Goal: Task Accomplishment & Management: Use online tool/utility

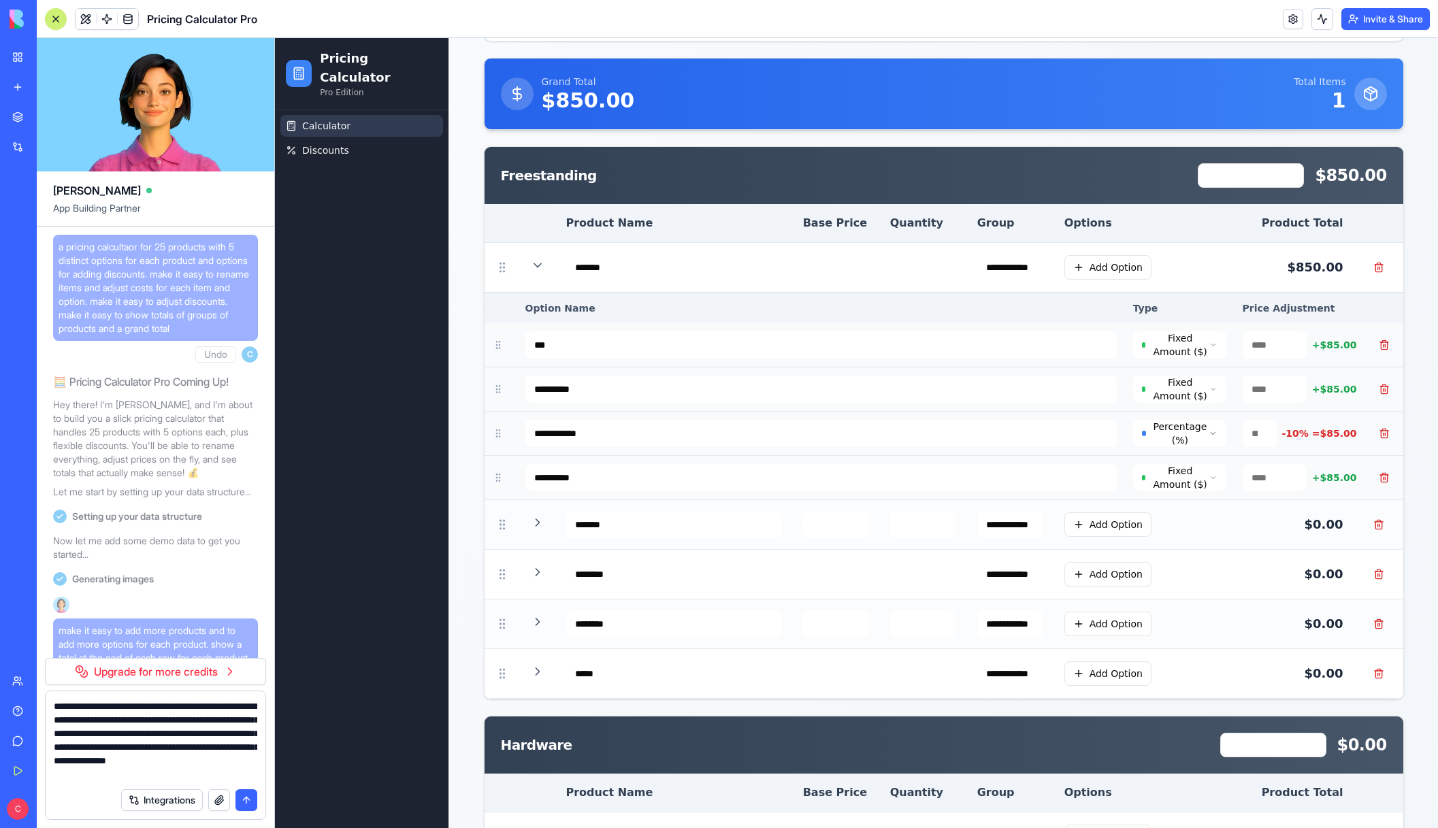
scroll to position [6858, 0]
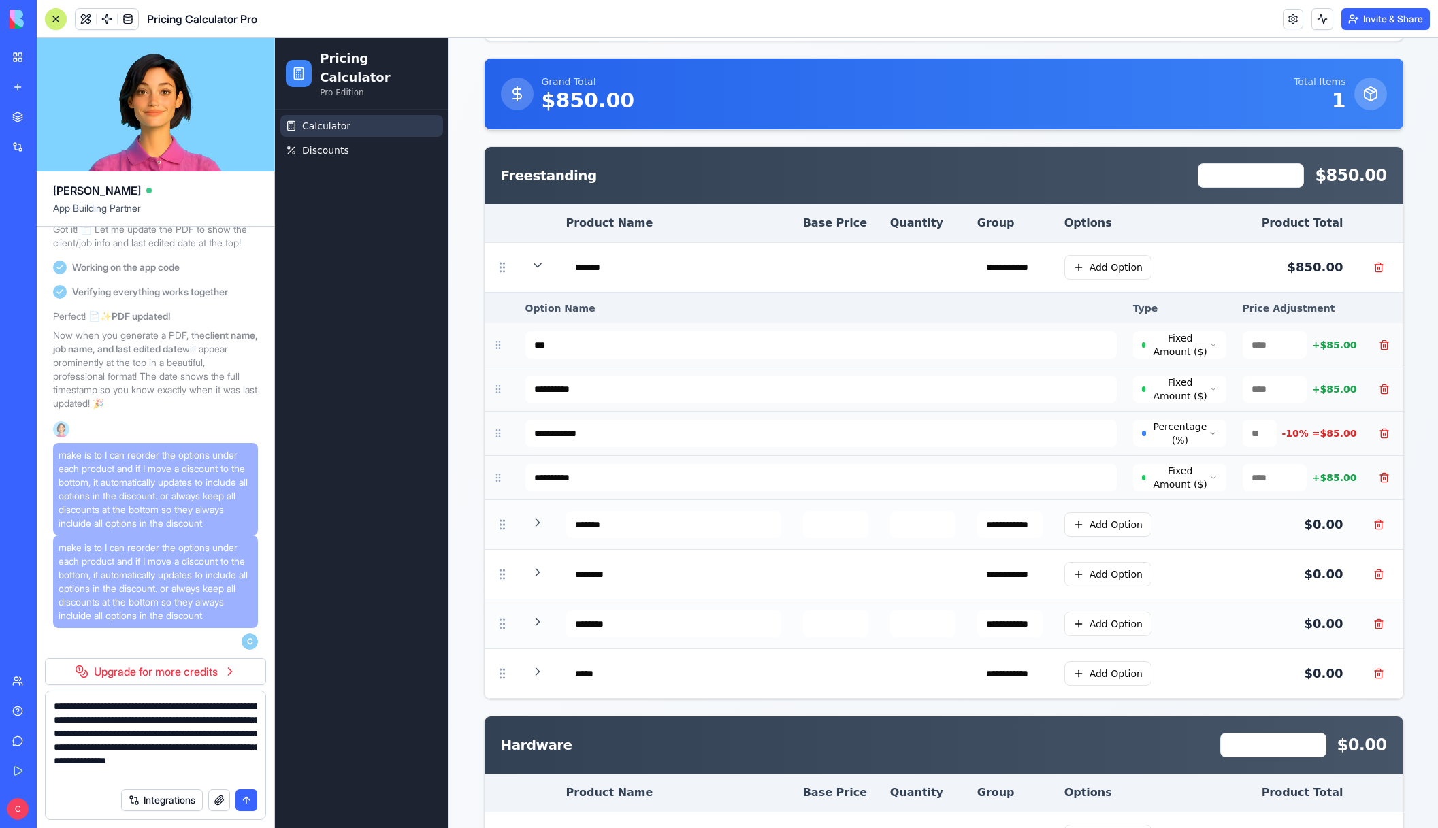
drag, startPoint x: 210, startPoint y: 775, endPoint x: 51, endPoint y: 711, distance: 171.0
click at [51, 711] on div "**********" at bounding box center [156, 737] width 220 height 90
click at [252, 800] on button "submit" at bounding box center [247, 801] width 22 height 22
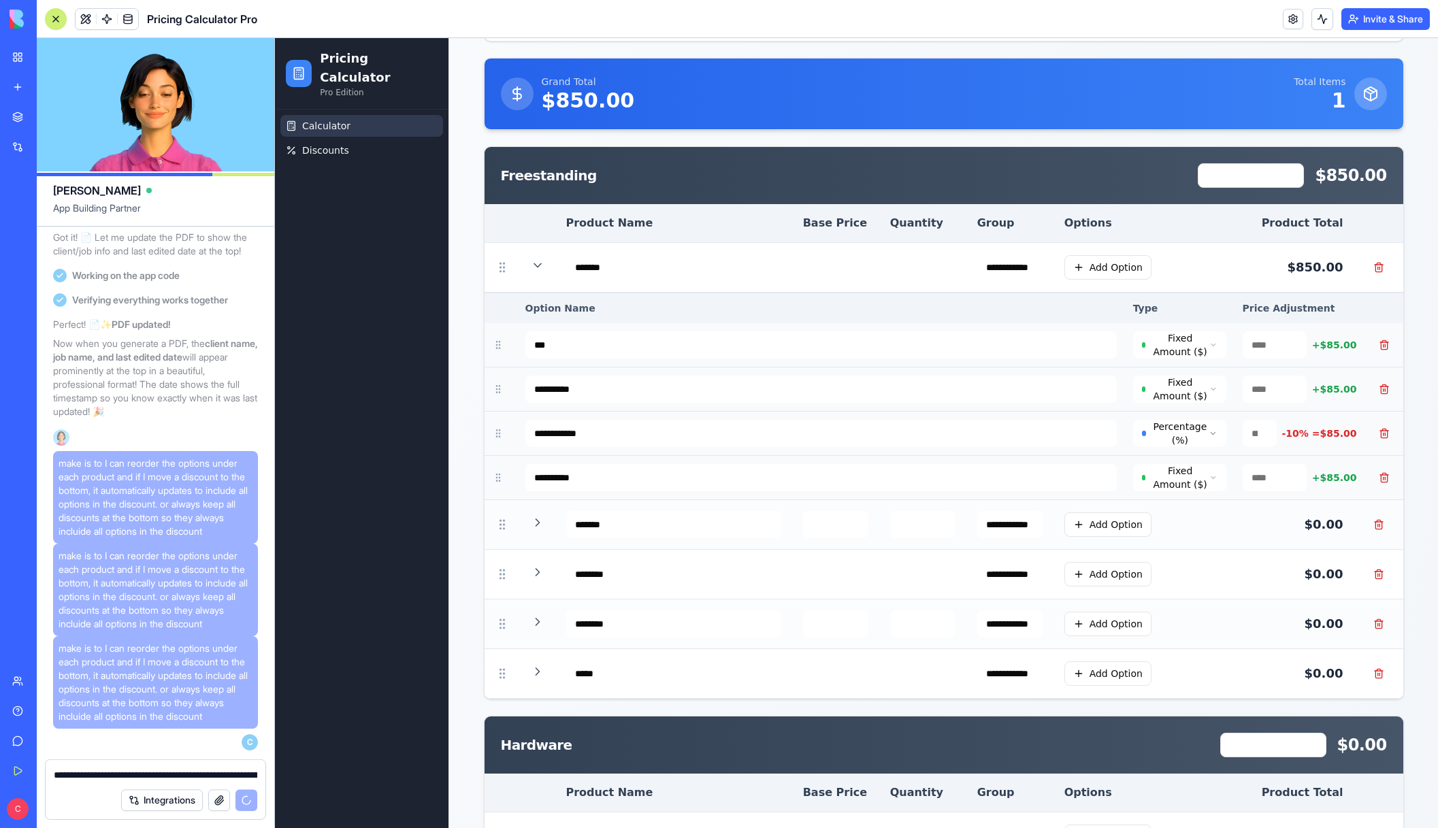
scroll to position [6928, 0]
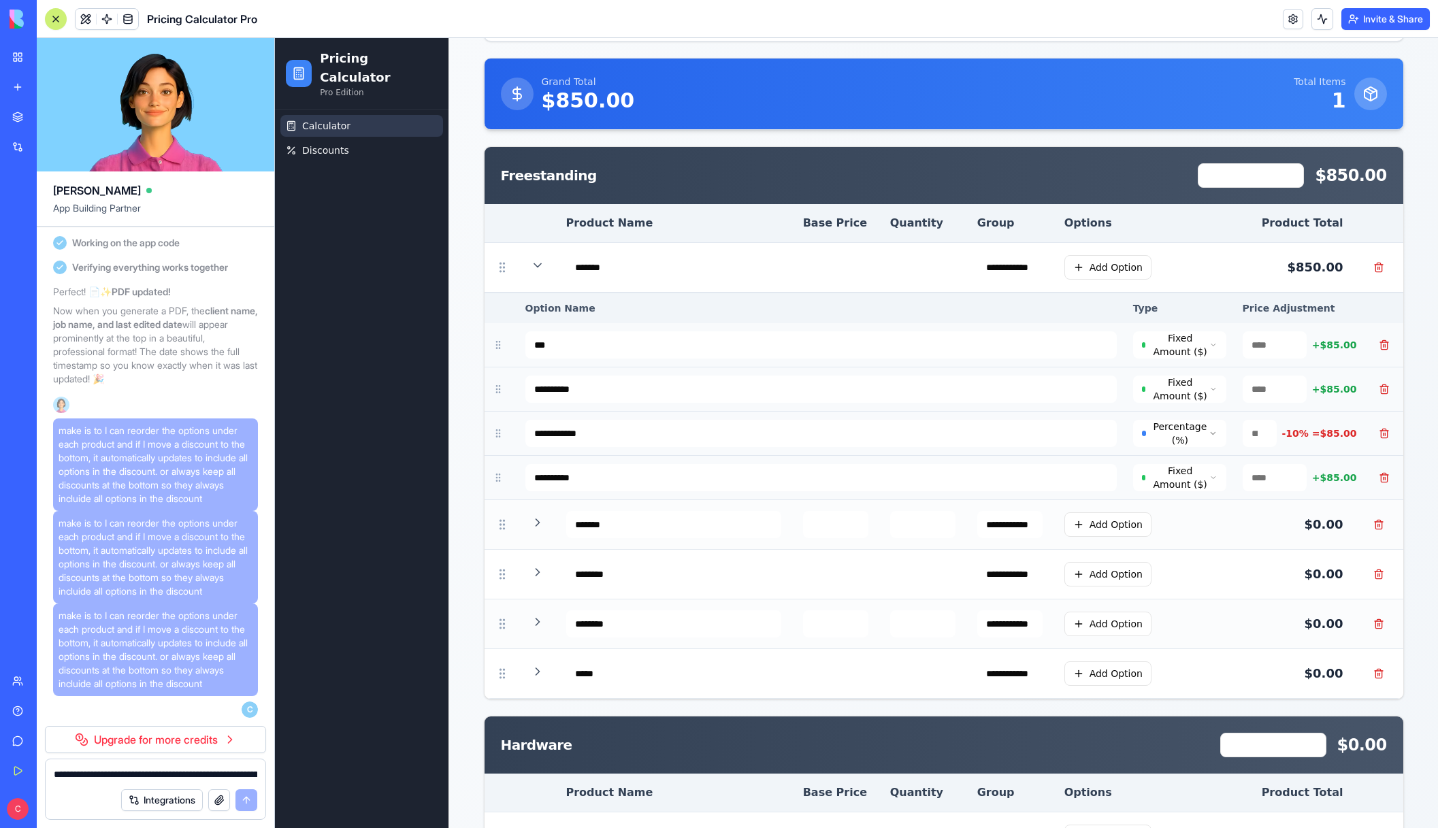
click at [182, 777] on textarea "**********" at bounding box center [156, 775] width 204 height 14
paste textarea "**********"
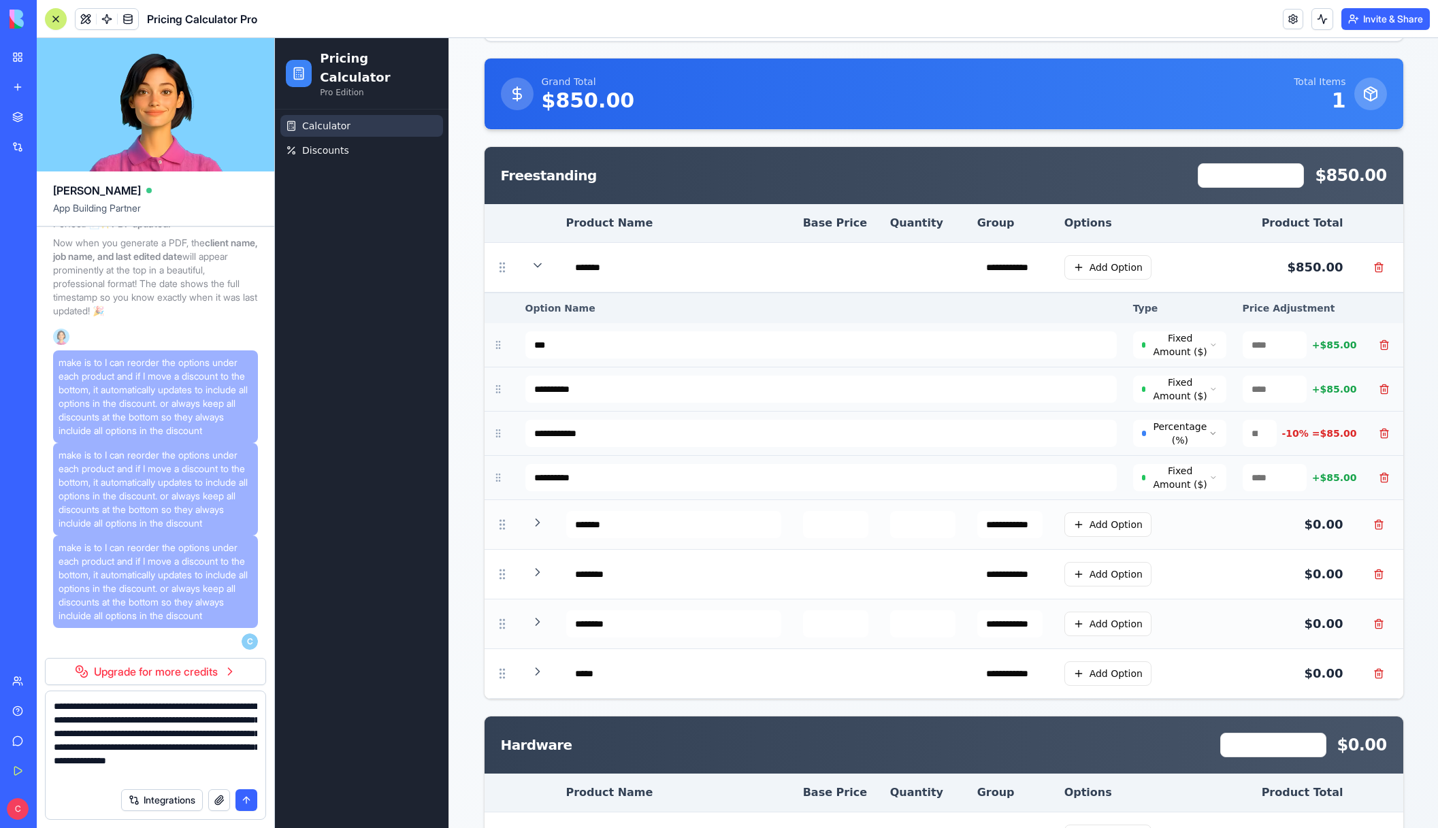
scroll to position [6964, 0]
type textarea "**********"
click at [357, 614] on div "Calculator Discounts" at bounding box center [362, 469] width 174 height 719
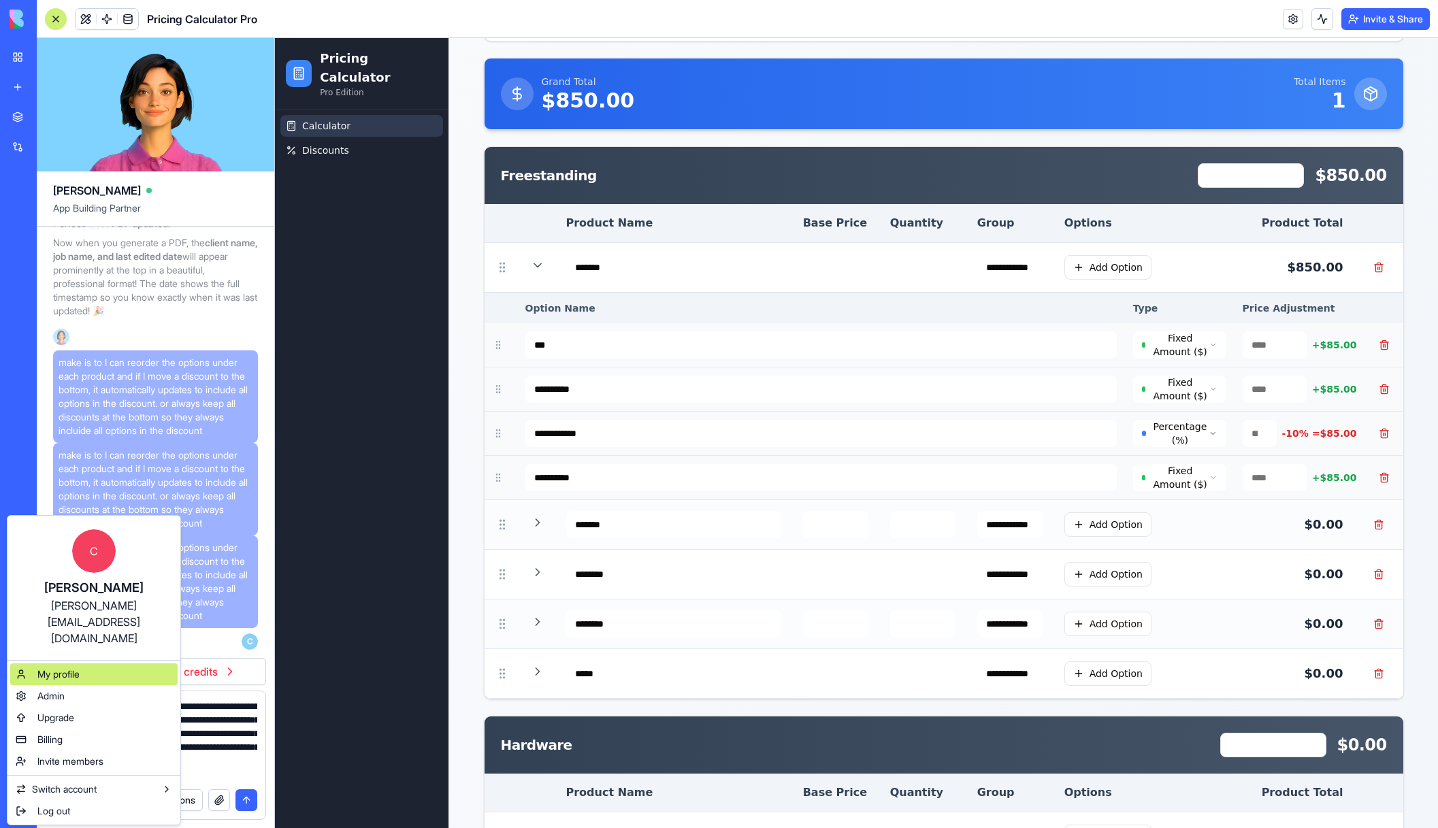
click at [84, 664] on div "My profile" at bounding box center [93, 675] width 167 height 22
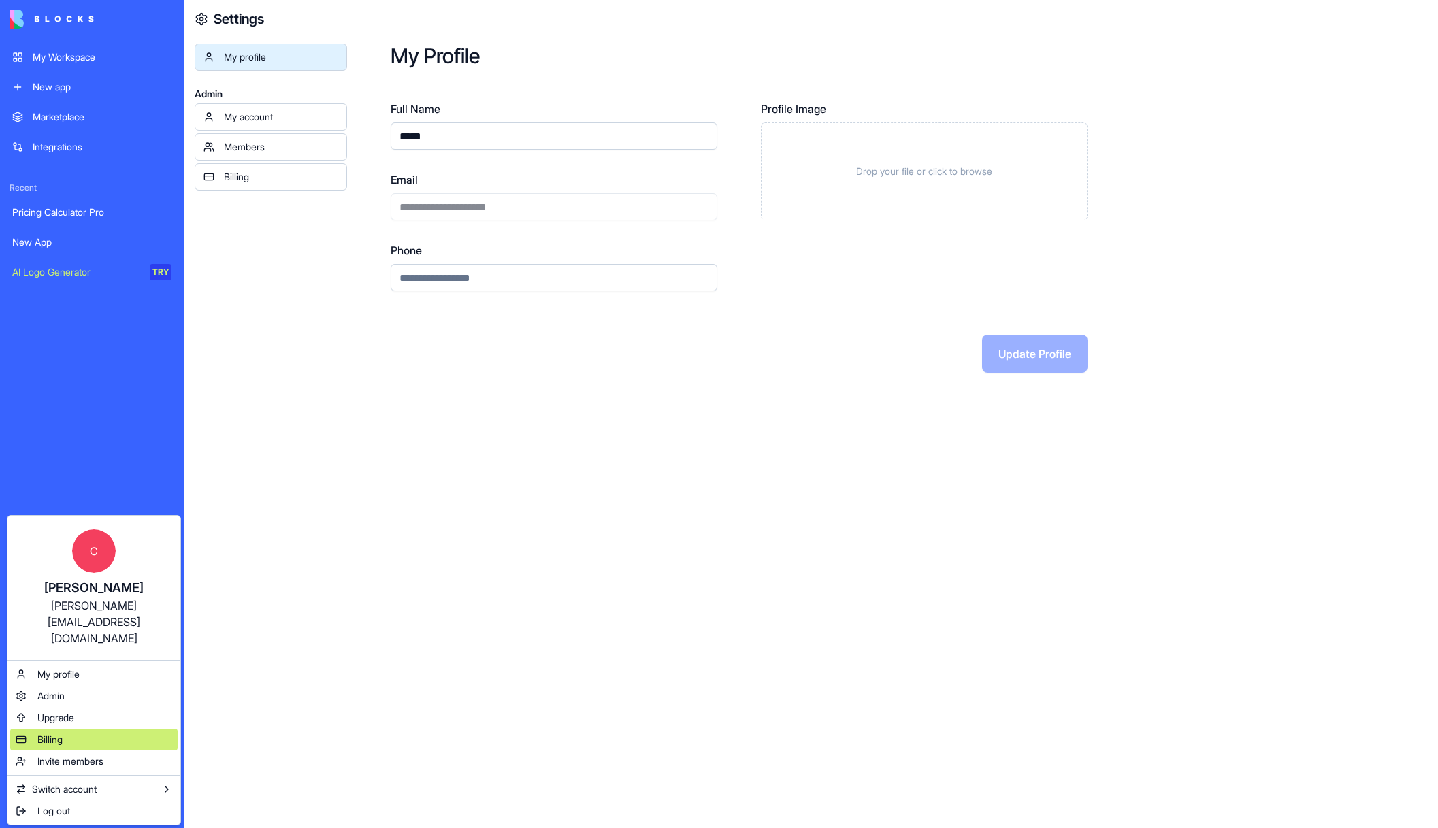
click at [56, 733] on span "Billing" at bounding box center [49, 740] width 25 height 14
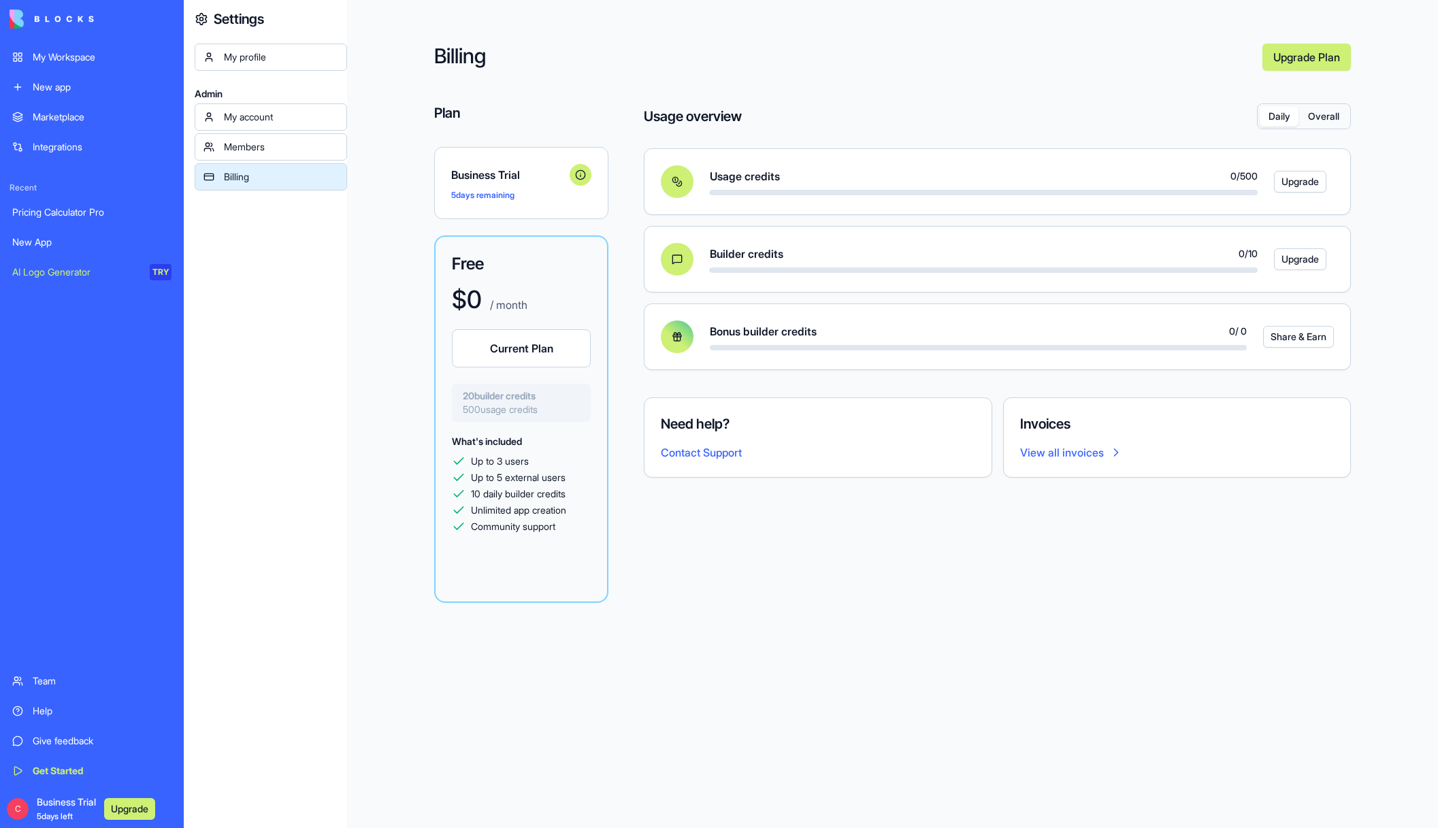
click at [1331, 110] on button "Overall" at bounding box center [1324, 117] width 50 height 20
click at [1279, 114] on button "Daily" at bounding box center [1279, 117] width 39 height 20
click at [1329, 116] on button "Overall" at bounding box center [1324, 117] width 50 height 20
click at [1273, 120] on button "Daily" at bounding box center [1279, 117] width 39 height 20
click at [1330, 118] on button "Overall" at bounding box center [1324, 117] width 50 height 20
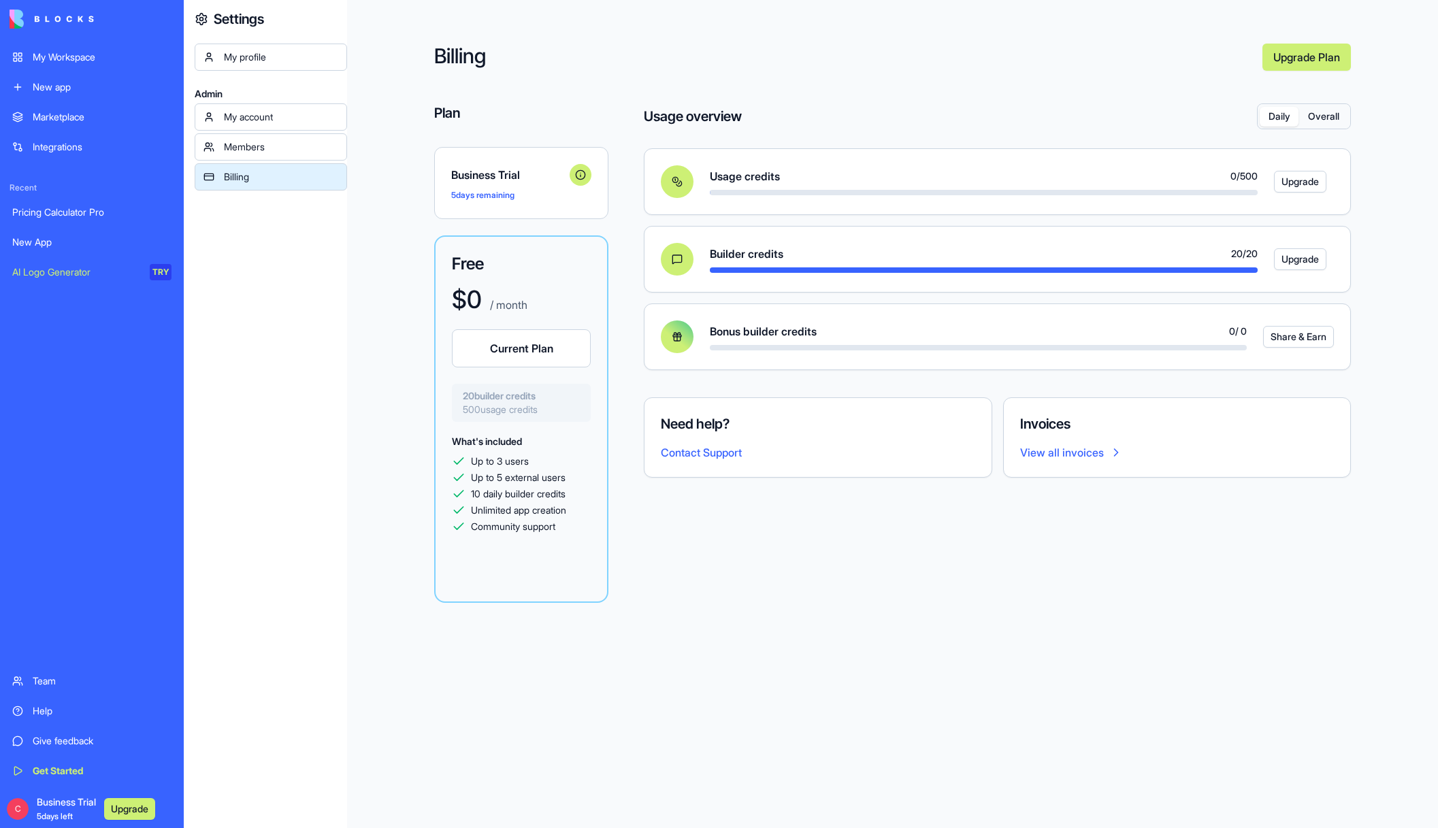
click at [1276, 114] on button "Daily" at bounding box center [1279, 117] width 39 height 20
click at [57, 213] on div "Pricing Calculator Pro" at bounding box center [91, 213] width 159 height 14
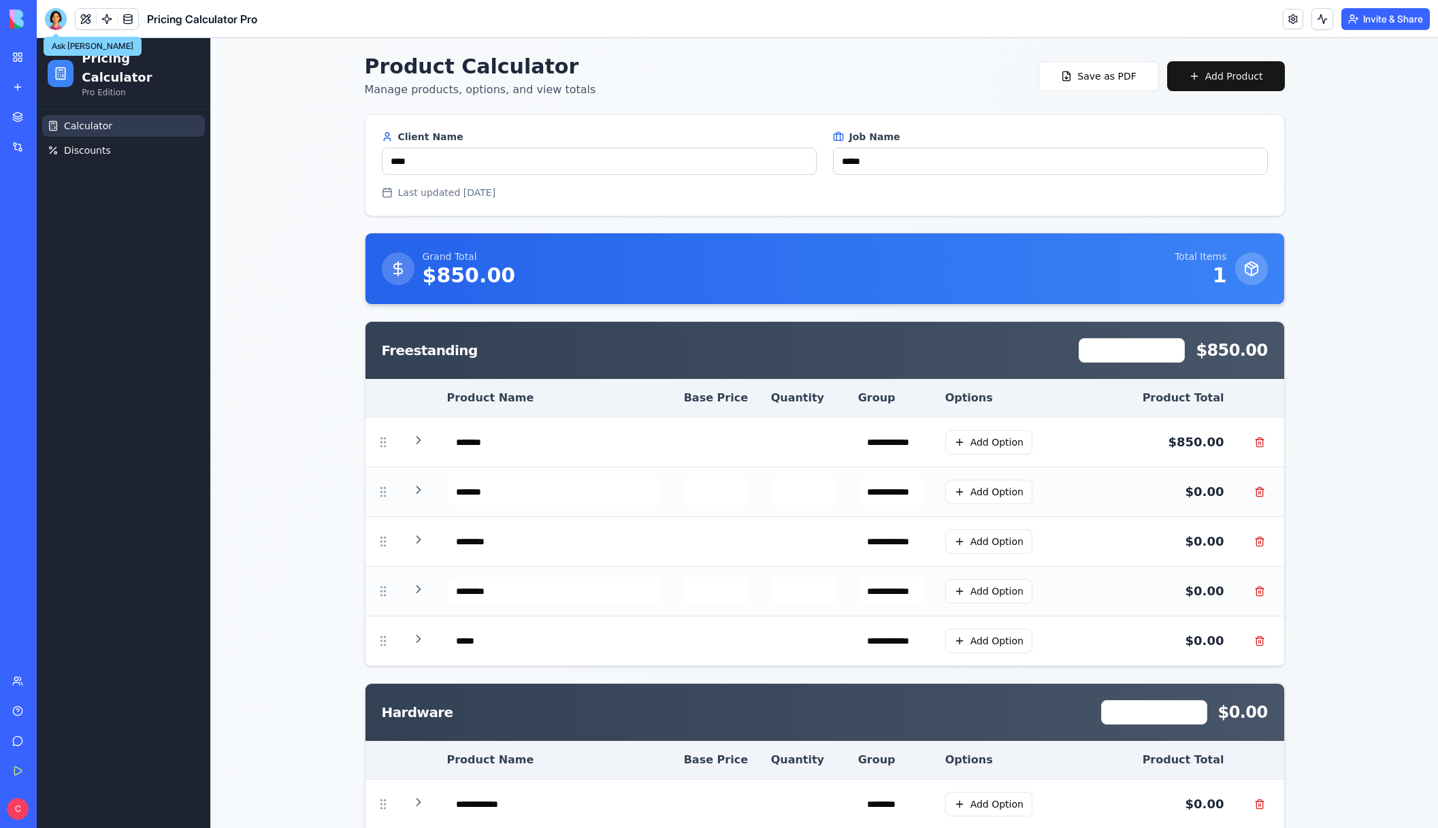
click at [53, 18] on div at bounding box center [56, 19] width 22 height 22
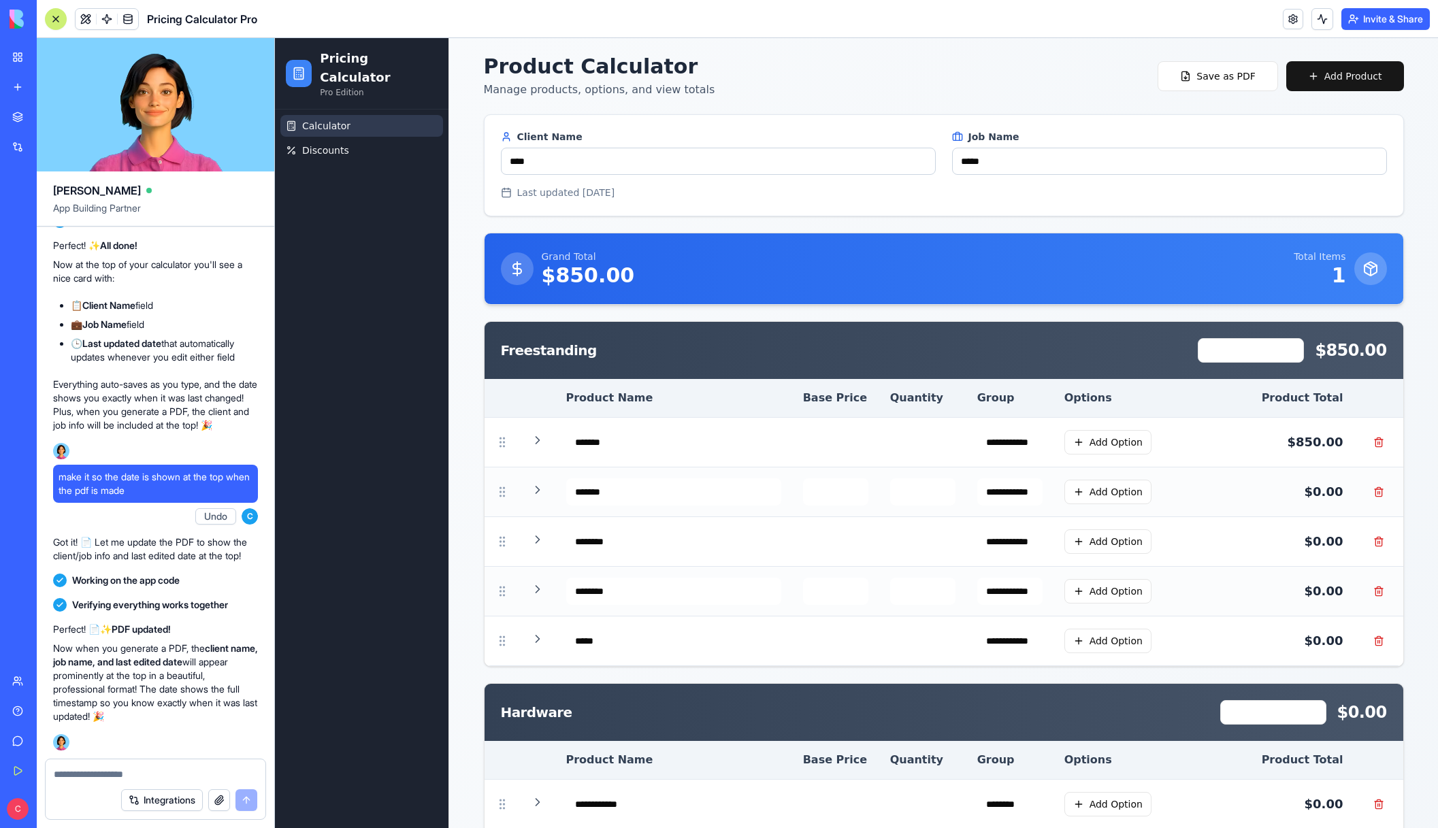
click at [136, 776] on textarea at bounding box center [156, 775] width 204 height 14
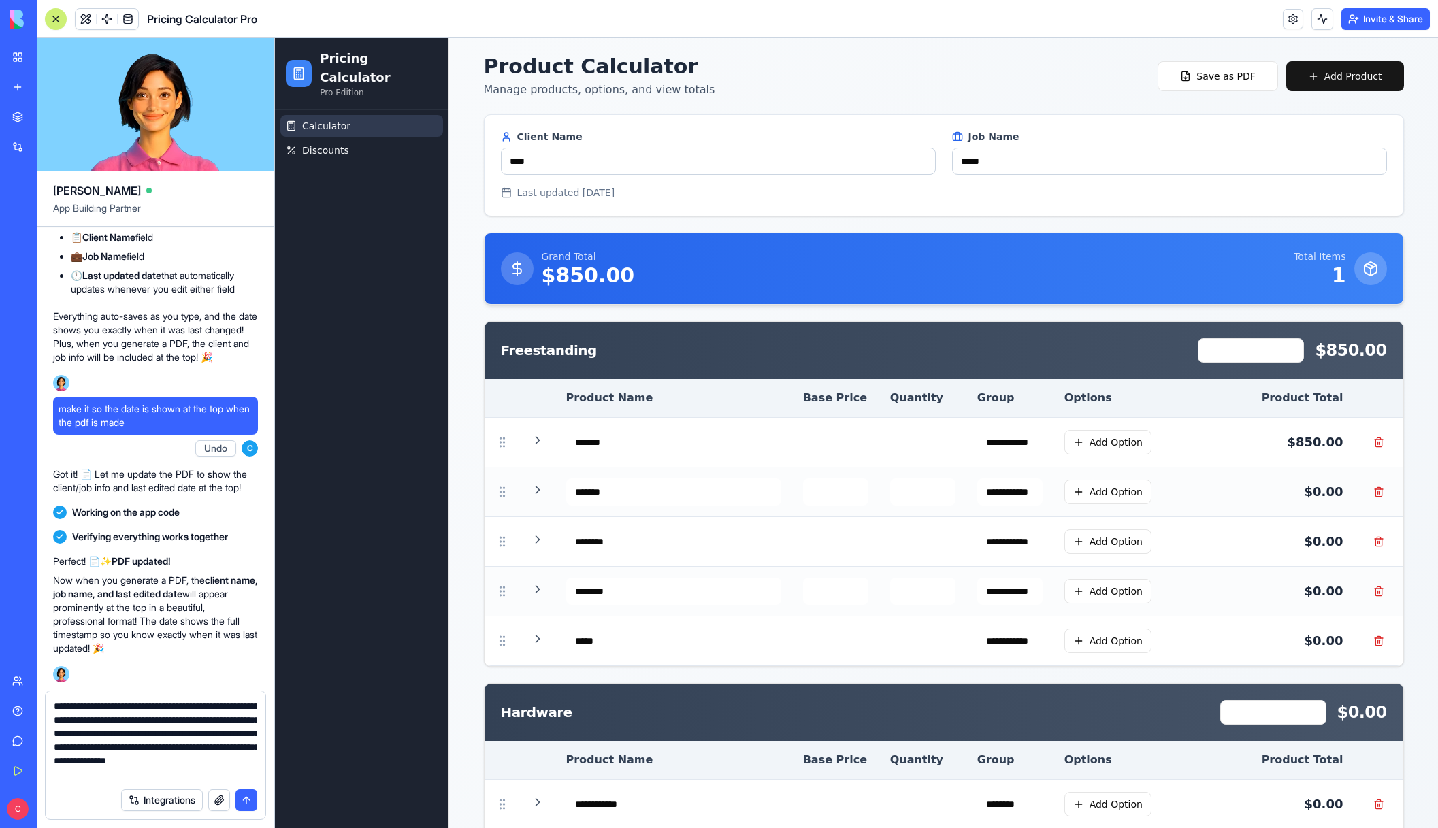
type textarea "**********"
click at [253, 799] on button "submit" at bounding box center [247, 801] width 22 height 22
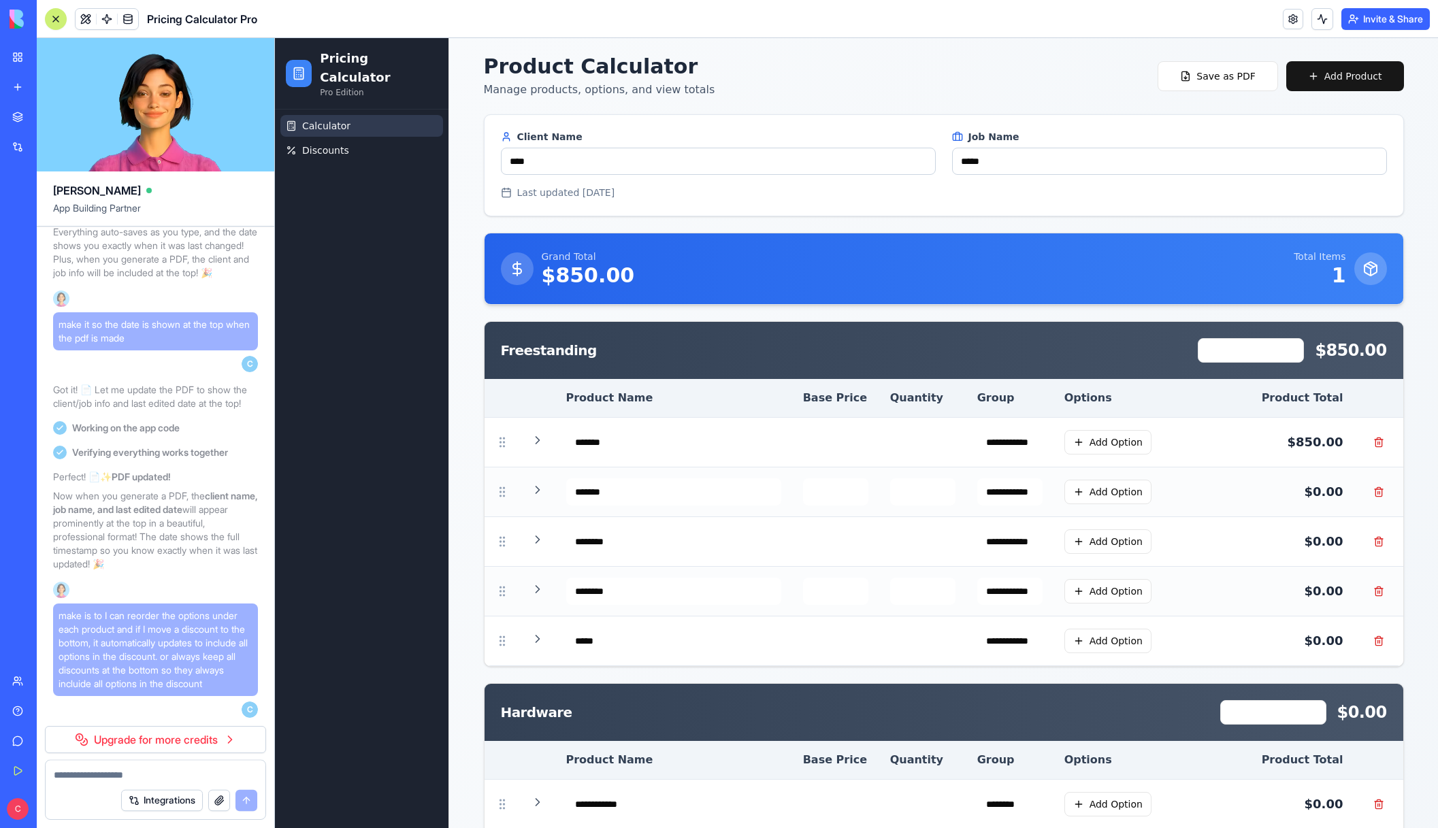
scroll to position [6716, 0]
click at [207, 743] on link "Upgrade for more credits" at bounding box center [155, 739] width 221 height 27
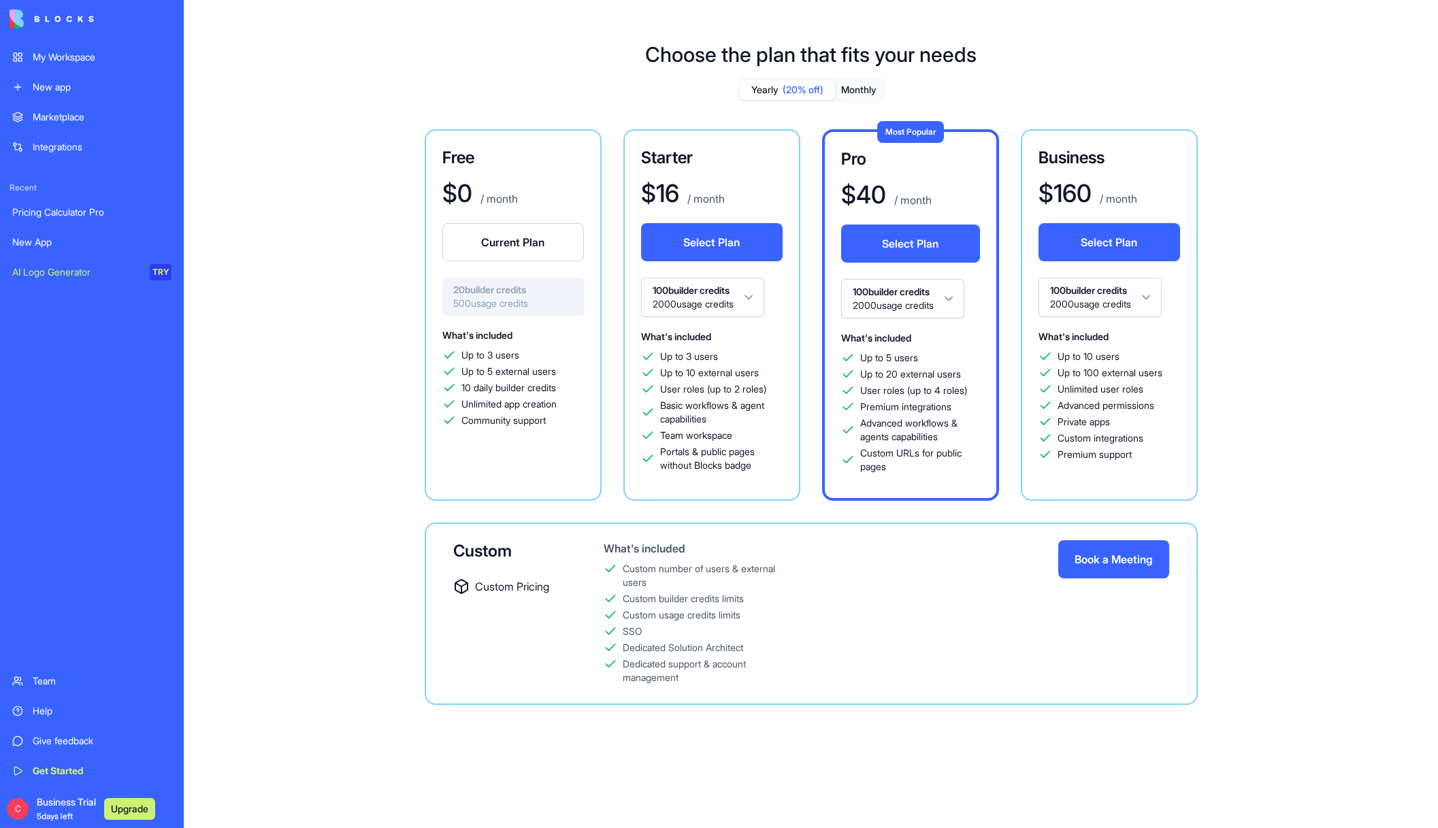
click at [51, 213] on div "Pricing Calculator Pro" at bounding box center [91, 213] width 159 height 14
